Goal: Transaction & Acquisition: Purchase product/service

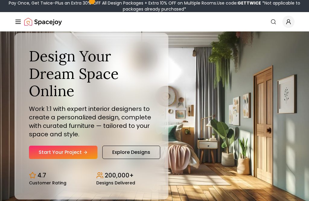
click at [62, 159] on link "Start Your Project" at bounding box center [63, 152] width 69 height 13
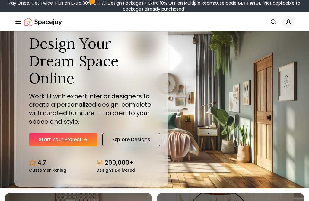
scroll to position [14, 0]
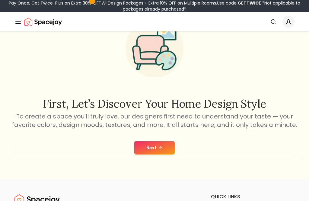
scroll to position [40, 0]
click at [146, 145] on button "Next" at bounding box center [154, 147] width 40 height 13
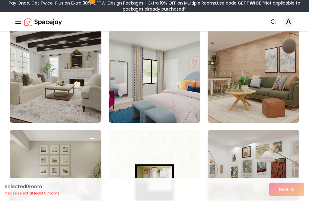
scroll to position [1519, 0]
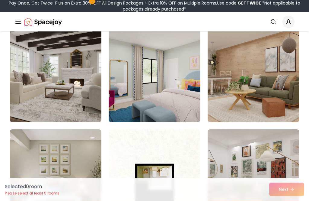
click at [273, 20] on icon "Global" at bounding box center [274, 22] width 6 height 6
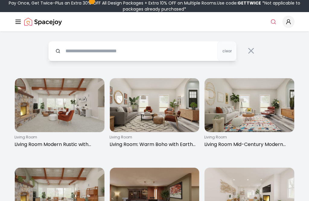
click at [77, 53] on input "text" at bounding box center [142, 51] width 189 height 20
type input "**********"
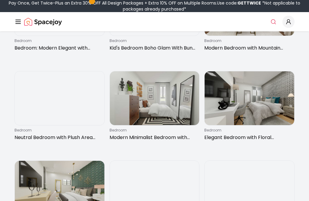
scroll to position [544, 0]
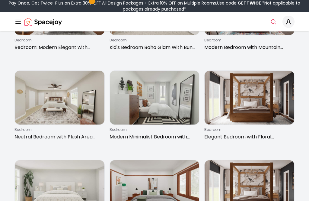
click at [68, 92] on img at bounding box center [60, 98] width 90 height 54
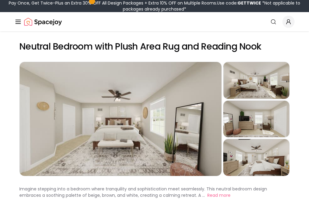
scroll to position [31, 0]
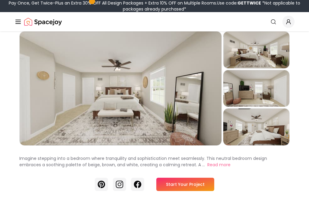
click at [171, 179] on link "Start Your Project" at bounding box center [186, 184] width 58 height 13
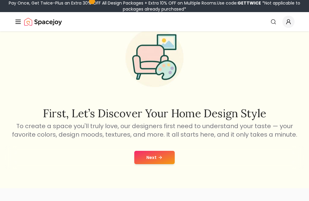
click at [141, 157] on button "Next" at bounding box center [154, 157] width 40 height 13
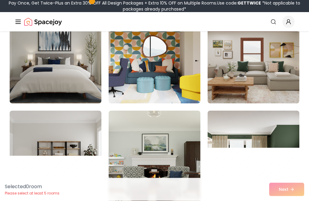
scroll to position [83, 0]
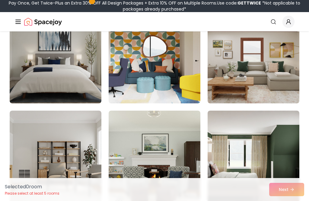
click at [272, 22] on icon "Global" at bounding box center [274, 22] width 6 height 6
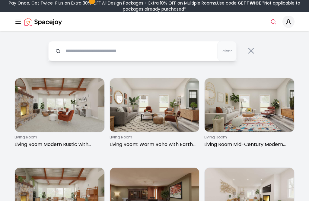
click at [91, 53] on input "text" at bounding box center [142, 51] width 189 height 20
type input "**********"
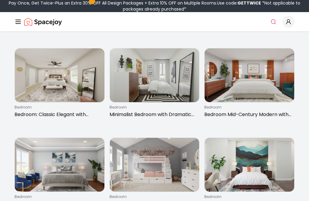
scroll to position [388, 0]
click at [42, 84] on img at bounding box center [60, 75] width 90 height 54
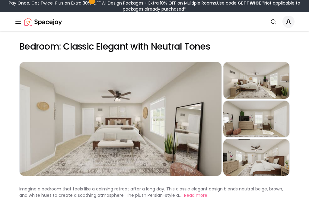
scroll to position [30, 0]
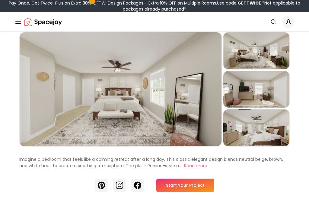
click at [172, 182] on link "Start Your Project" at bounding box center [186, 185] width 58 height 13
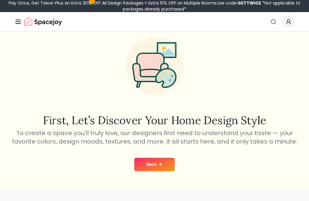
click at [170, 186] on div "First, let’s discover your home design style To create a space you'll truly lov…" at bounding box center [154, 95] width 309 height 187
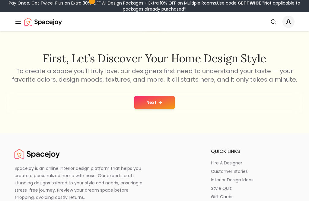
scroll to position [86, 0]
click at [150, 104] on button "Next" at bounding box center [154, 101] width 40 height 13
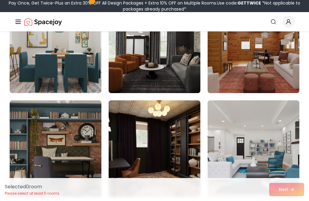
scroll to position [1252, 0]
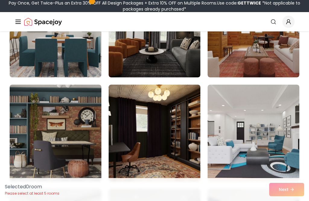
click at [244, 154] on img at bounding box center [254, 133] width 92 height 97
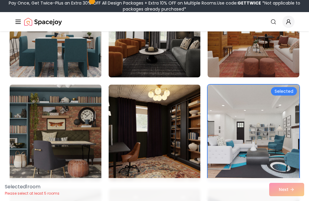
click at [283, 201] on div "Selected 1 room Please select at least 5 rooms Next" at bounding box center [154, 189] width 309 height 23
click at [226, 61] on img at bounding box center [254, 29] width 92 height 97
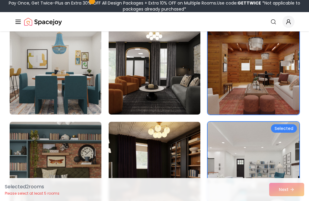
scroll to position [1215, 0]
click at [135, 102] on img at bounding box center [155, 66] width 92 height 97
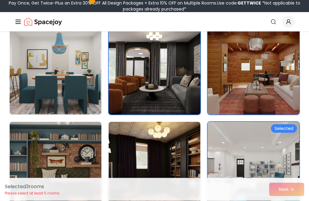
scroll to position [1215, 0]
click at [57, 75] on img at bounding box center [56, 66] width 92 height 97
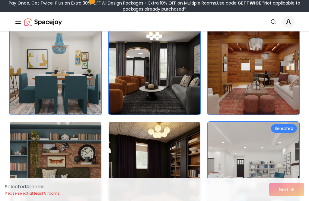
click at [57, 154] on img at bounding box center [56, 170] width 92 height 97
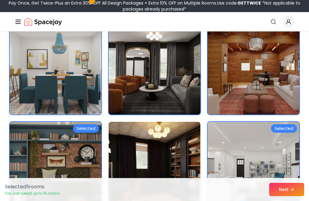
click at [279, 194] on button "Next" at bounding box center [287, 189] width 35 height 13
